Goal: Check status: Check status

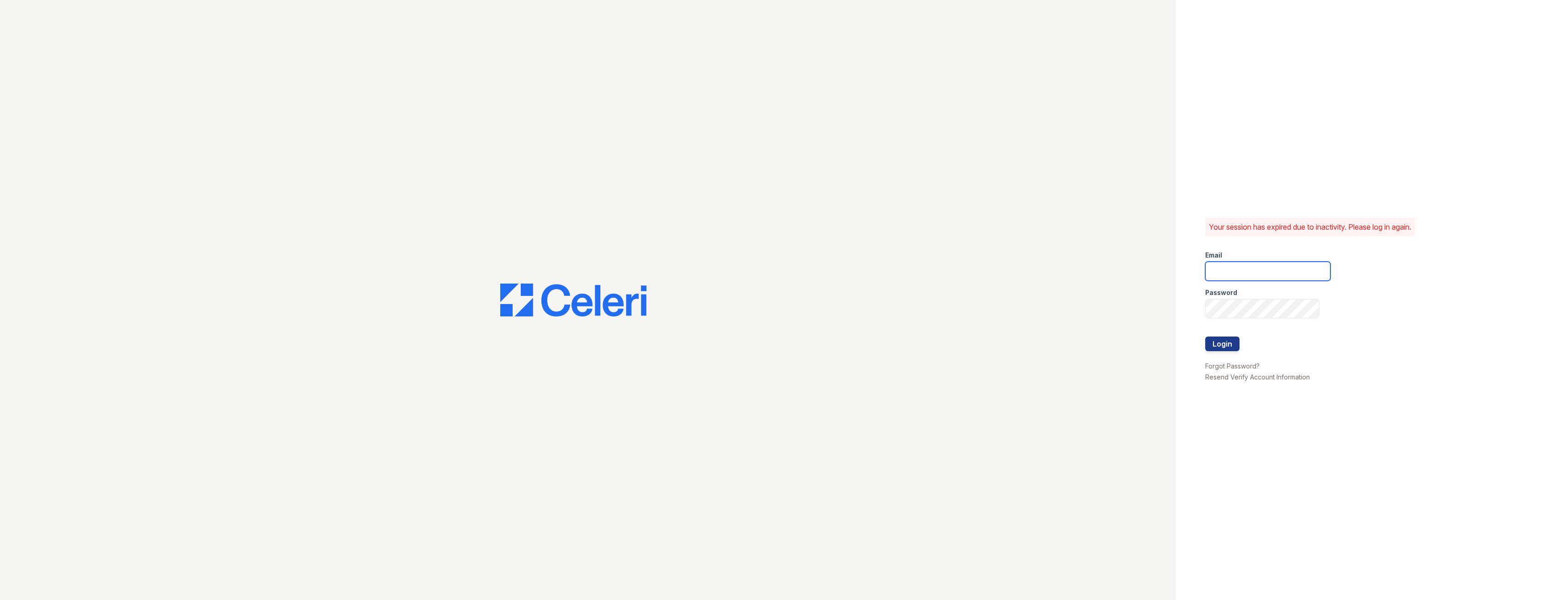
click at [1233, 264] on input "email" at bounding box center [1268, 271] width 125 height 19
type input "HobokenpointLEASING@greystar.com"
click at [1251, 322] on div at bounding box center [1268, 328] width 125 height 18
click at [1206, 337] on button "Login" at bounding box center [1223, 344] width 34 height 14
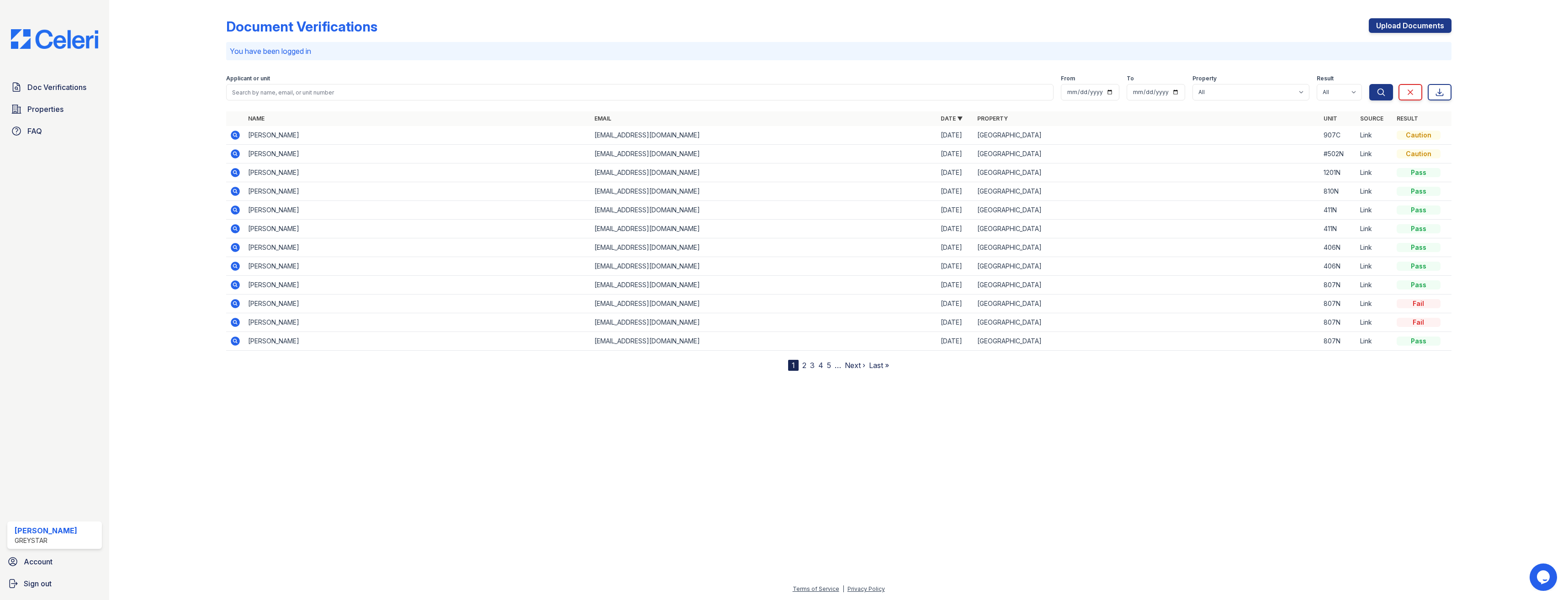
click at [234, 174] on icon at bounding box center [235, 172] width 9 height 9
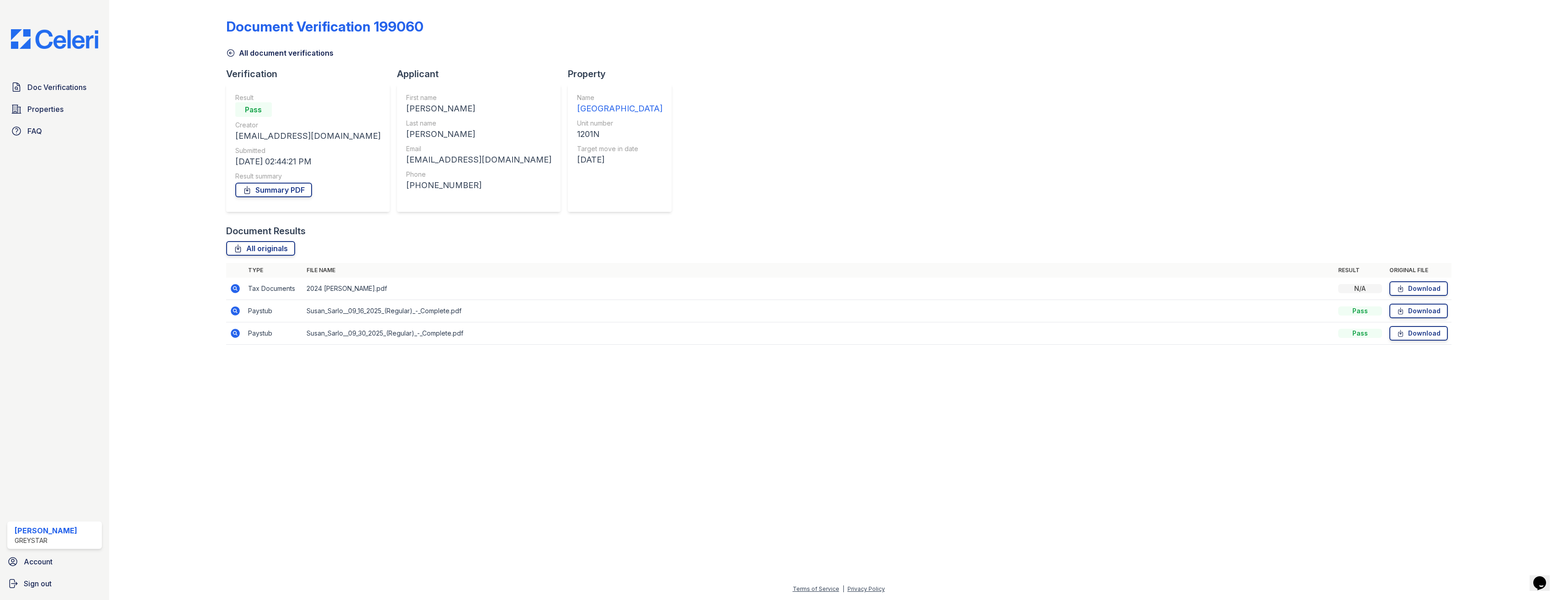
click at [234, 308] on icon at bounding box center [235, 311] width 9 height 9
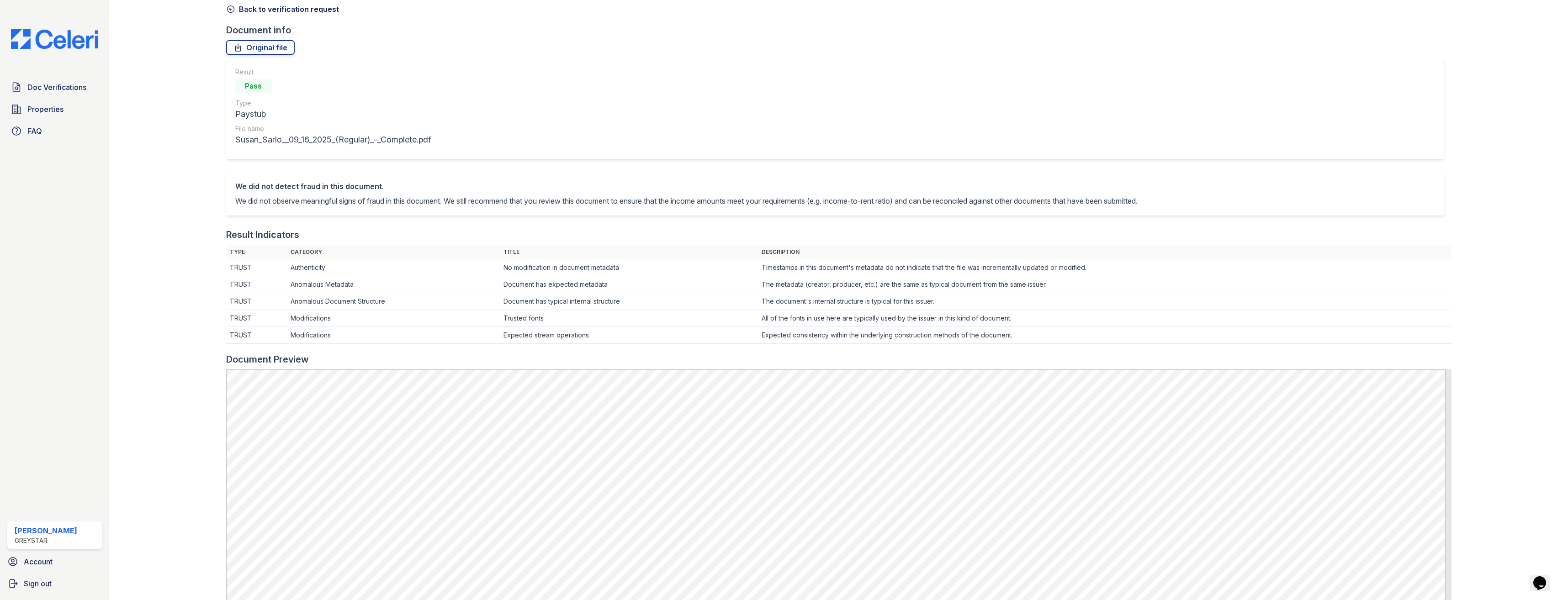
scroll to position [46, 0]
click at [232, 8] on icon at bounding box center [231, 7] width 9 height 9
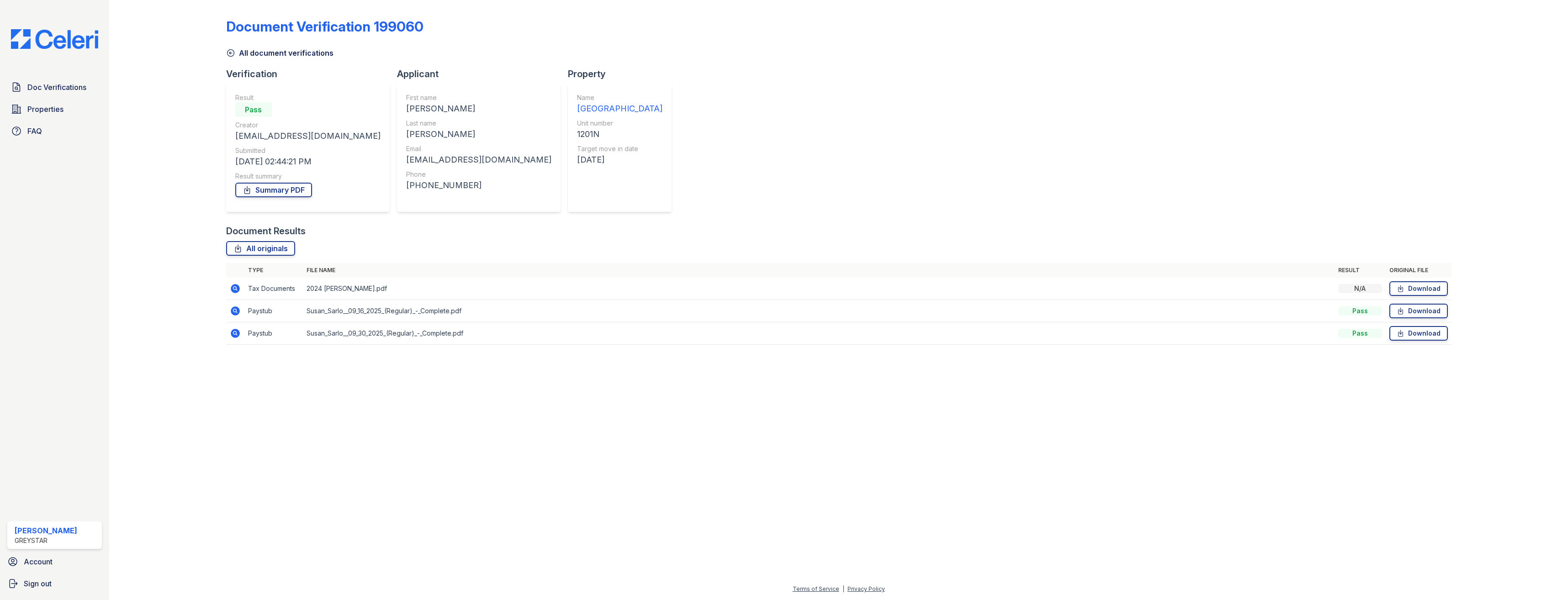
click at [232, 287] on icon at bounding box center [235, 289] width 9 height 9
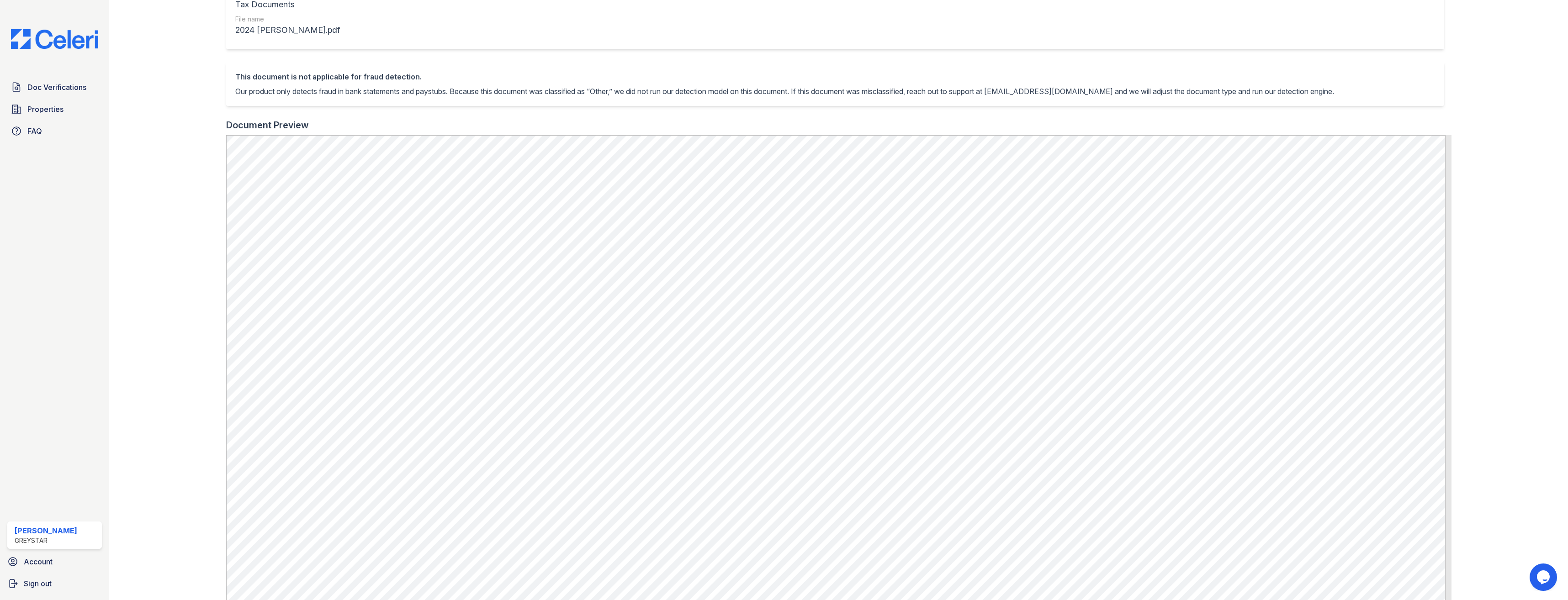
scroll to position [183, 0]
